Goal: Task Accomplishment & Management: Manage account settings

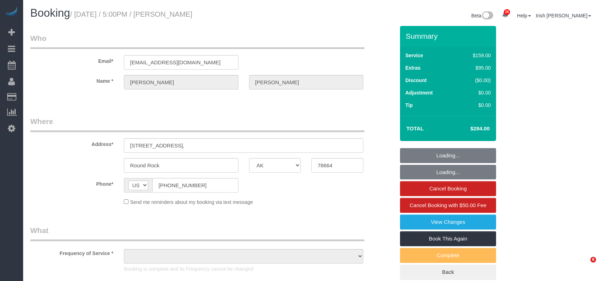
select select "[GEOGRAPHIC_DATA]"
select select "string:fspay-c5861c44-40ec-410f-bcc3-72b633a4d535"
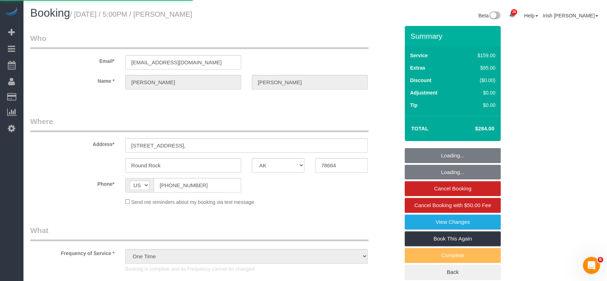
select select
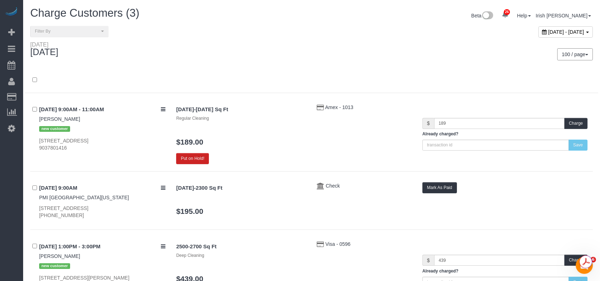
click at [548, 33] on span "[DATE] - [DATE]" at bounding box center [566, 32] width 36 height 6
type input "**********"
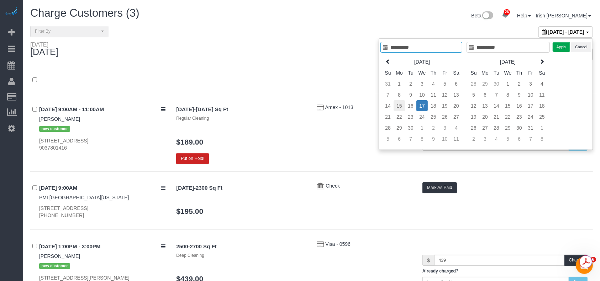
type input "**********"
click at [401, 103] on td "15" at bounding box center [398, 105] width 11 height 11
type input "**********"
click at [558, 49] on button "Apply" at bounding box center [561, 47] width 18 height 10
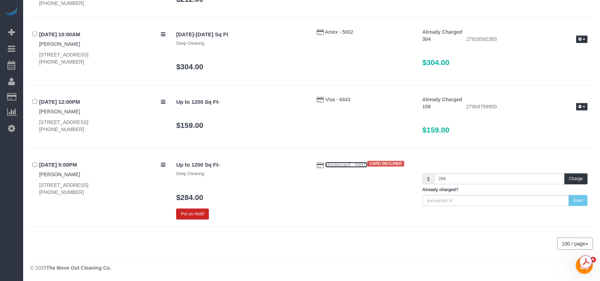
click at [345, 164] on span "Mastercard - 9987" at bounding box center [346, 165] width 42 height 6
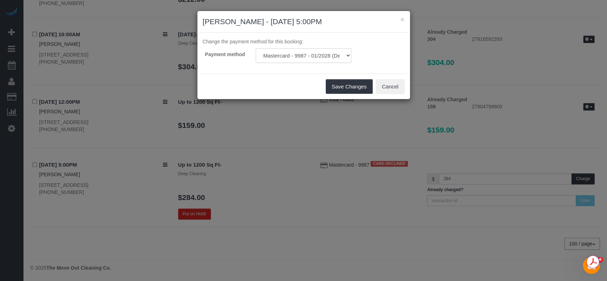
click at [298, 48] on select "Mastercard - 9987 - 01/2028 (Default) Mastercard - 4030 - 01/2029 Mastercard - …" at bounding box center [304, 55] width 96 height 15
select select "string:fspay"
click at [256, 48] on select "Mastercard - 9987 - 01/2028 (Default) Mastercard - 4030 - 01/2029 Mastercard - …" at bounding box center [304, 55] width 96 height 15
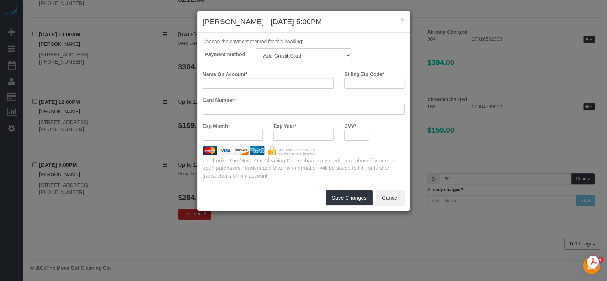
click at [358, 87] on input "Billing Zip Code *" at bounding box center [374, 83] width 60 height 11
paste input "78861"
type input "78861"
click at [210, 80] on input "Name On Account *" at bounding box center [268, 83] width 131 height 11
paste input "DV masa ridge"
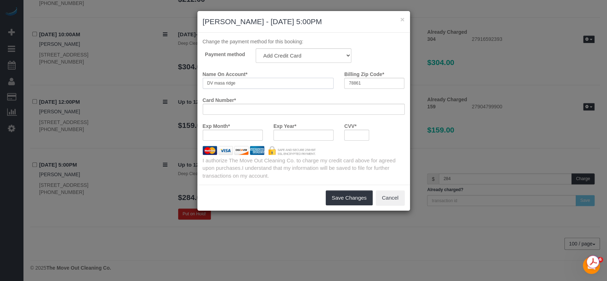
type input "DV masa ridge"
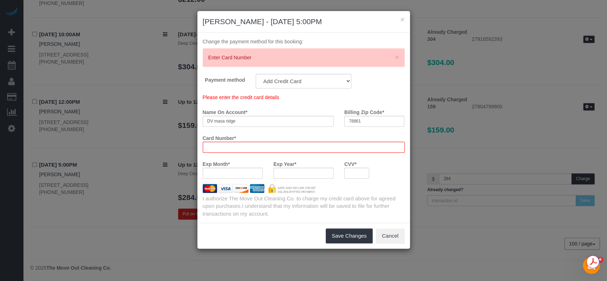
click at [43, 218] on div "× [PERSON_NAME] - [DATE] 5:00PM Change the payment method for this booking: × E…" at bounding box center [303, 140] width 607 height 281
click at [346, 234] on div "× [PERSON_NAME] - [DATE] 5:00PM Change the payment method for this booking: × E…" at bounding box center [303, 140] width 607 height 281
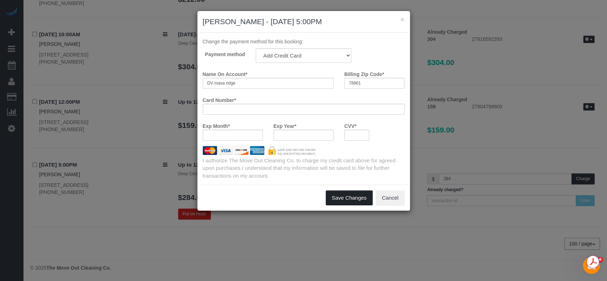
click at [345, 199] on button "Save Changes" at bounding box center [349, 198] width 47 height 15
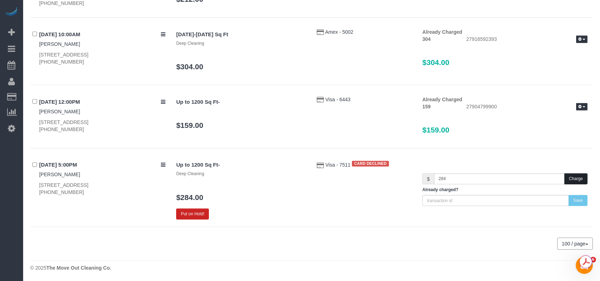
click at [575, 175] on button "Charge" at bounding box center [575, 179] width 23 height 11
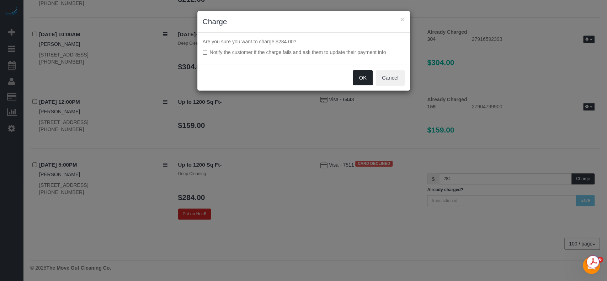
click at [362, 75] on button "OK" at bounding box center [363, 77] width 20 height 15
